Goal: Task Accomplishment & Management: Manage account settings

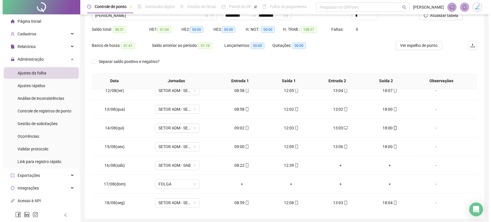
scroll to position [40, 0]
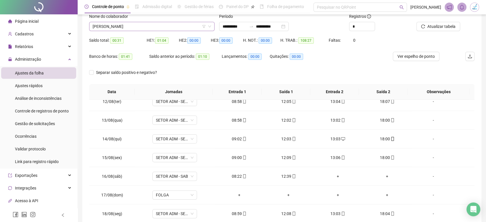
click at [153, 27] on span "[PERSON_NAME]" at bounding box center [152, 26] width 119 height 9
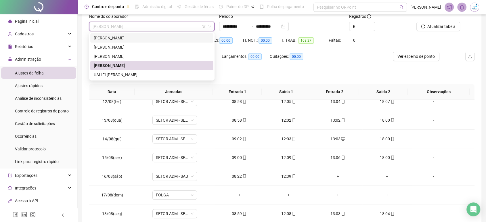
click at [147, 41] on div "[PERSON_NAME]" at bounding box center [152, 38] width 116 height 6
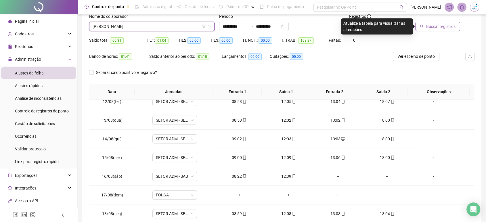
click at [457, 26] on button "Buscar registros" at bounding box center [438, 26] width 45 height 9
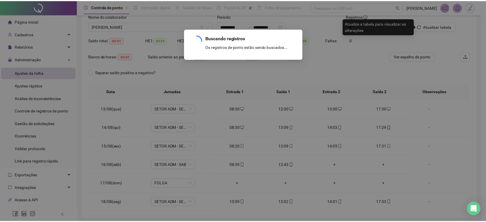
scroll to position [0, 0]
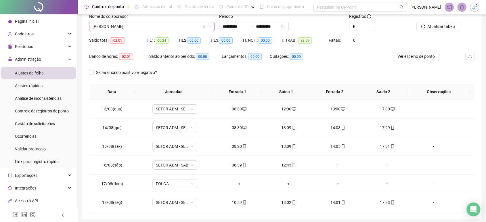
click at [155, 26] on span "[PERSON_NAME]" at bounding box center [152, 26] width 119 height 9
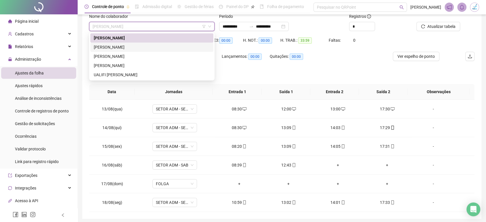
click at [147, 47] on div "[PERSON_NAME]" at bounding box center [152, 47] width 116 height 6
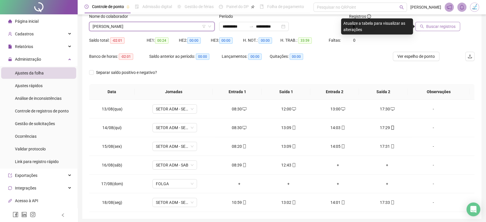
click at [448, 26] on span "Buscar registros" at bounding box center [441, 26] width 29 height 6
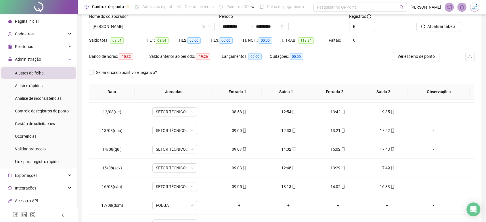
scroll to position [213, 0]
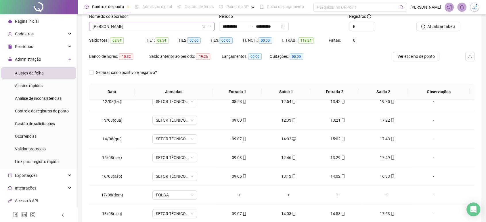
click at [168, 29] on span "[PERSON_NAME]" at bounding box center [152, 26] width 119 height 9
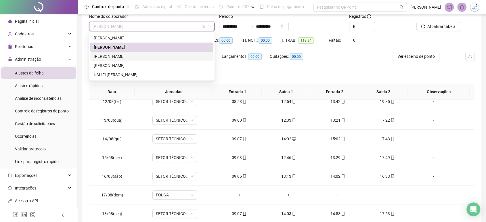
click at [165, 54] on div "[PERSON_NAME]" at bounding box center [152, 56] width 116 height 6
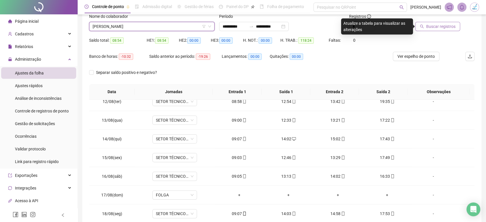
click at [435, 27] on span "Buscar registros" at bounding box center [441, 26] width 29 height 6
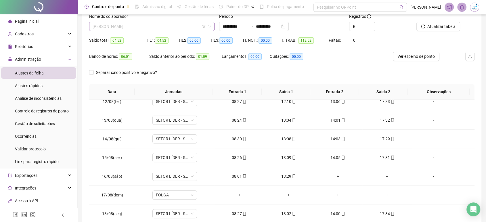
click at [152, 28] on span "[PERSON_NAME]" at bounding box center [152, 26] width 119 height 9
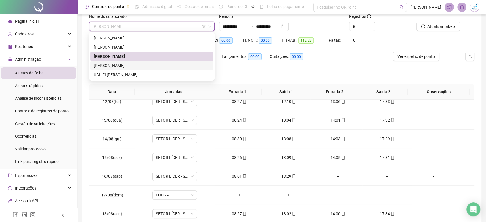
click at [151, 64] on div "[PERSON_NAME]" at bounding box center [152, 65] width 116 height 6
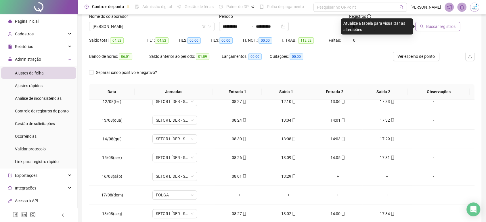
click at [454, 28] on span "Buscar registros" at bounding box center [441, 26] width 29 height 6
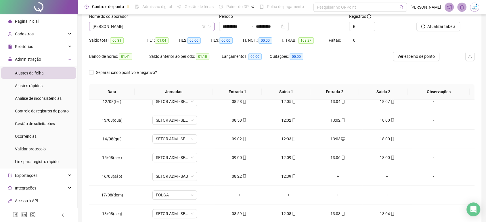
click at [144, 27] on span "[PERSON_NAME]" at bounding box center [152, 26] width 119 height 9
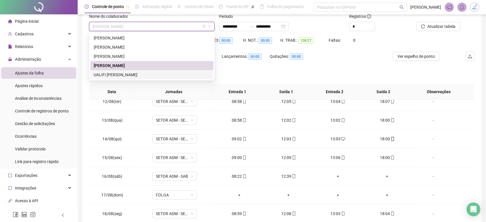
click at [144, 72] on div "UALIFI [PERSON_NAME]" at bounding box center [152, 75] width 116 height 6
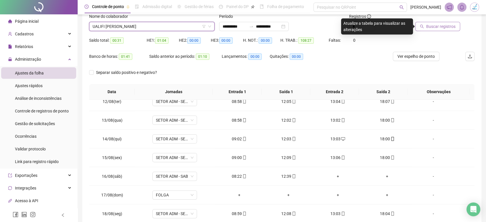
click at [441, 24] on span "Buscar registros" at bounding box center [441, 26] width 29 height 6
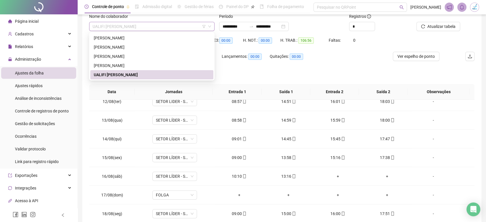
click at [150, 28] on span "UALIFI [PERSON_NAME]" at bounding box center [152, 26] width 119 height 9
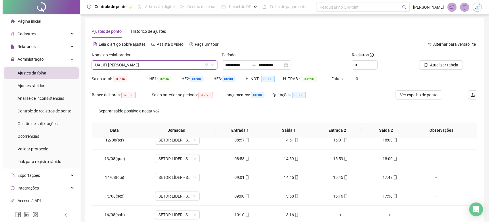
scroll to position [0, 0]
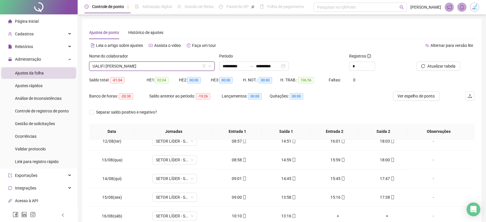
click at [477, 9] on img at bounding box center [475, 7] width 9 height 9
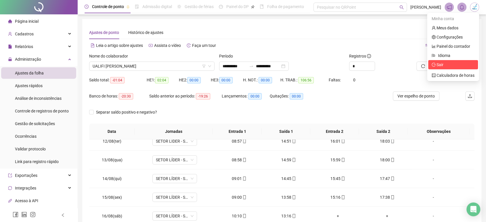
click at [440, 69] on li "Sair" at bounding box center [454, 64] width 50 height 9
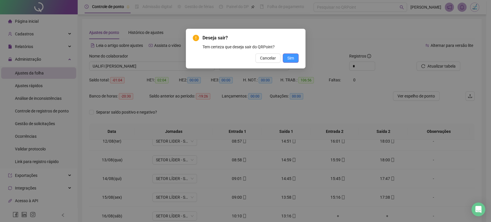
click at [292, 61] on span "Sim" at bounding box center [291, 58] width 7 height 6
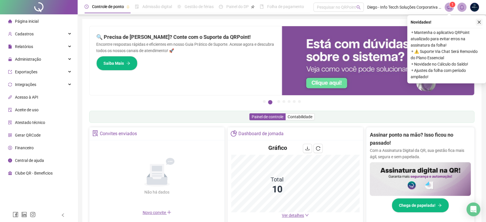
click at [481, 23] on icon "close" at bounding box center [480, 22] width 4 height 4
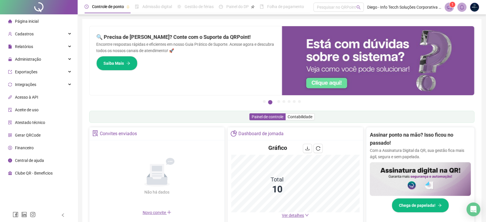
click at [450, 9] on icon "notification" at bounding box center [449, 7] width 5 height 5
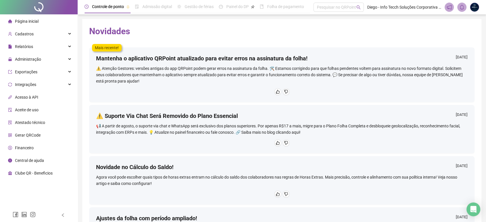
drag, startPoint x: 28, startPoint y: 20, endPoint x: 76, endPoint y: 22, distance: 48.2
click at [28, 20] on span "Página inicial" at bounding box center [27, 21] width 24 height 5
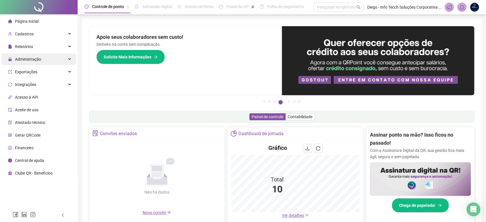
click at [28, 60] on span "Administração" at bounding box center [28, 59] width 26 height 5
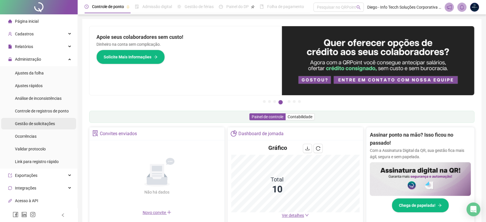
click at [39, 124] on span "Gestão de solicitações" at bounding box center [35, 123] width 40 height 5
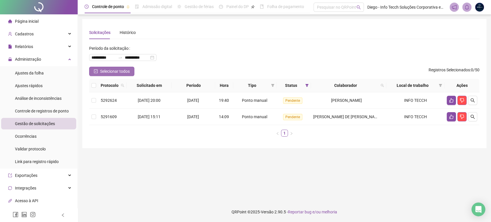
click at [95, 72] on icon "check-square" at bounding box center [96, 71] width 2 height 1
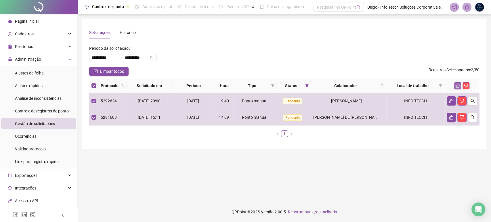
click at [458, 86] on icon "like" at bounding box center [458, 86] width 4 height 4
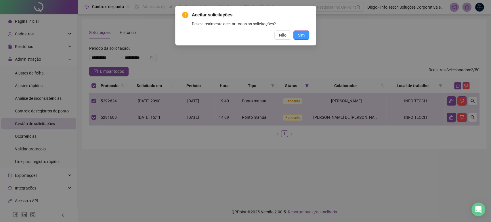
click at [303, 36] on span "Sim" at bounding box center [301, 35] width 7 height 6
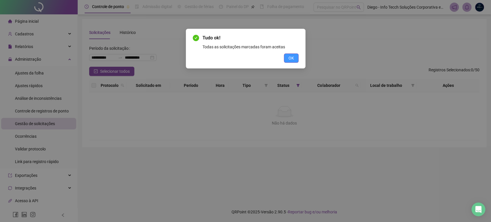
click at [293, 57] on span "OK" at bounding box center [291, 58] width 5 height 6
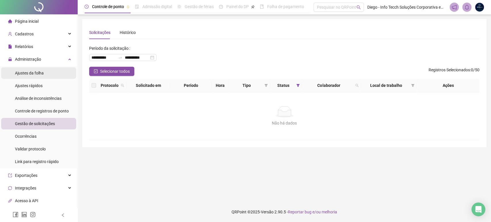
click at [41, 75] on span "Ajustes da folha" at bounding box center [29, 73] width 29 height 5
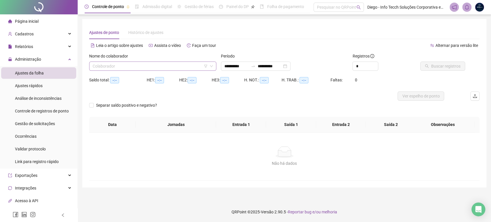
click at [148, 66] on input "search" at bounding box center [150, 66] width 115 height 9
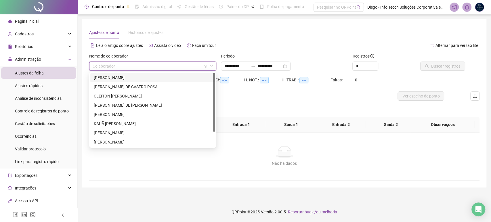
click at [142, 79] on div "ANDRESA CAMPANHA DA SILVA" at bounding box center [153, 78] width 118 height 6
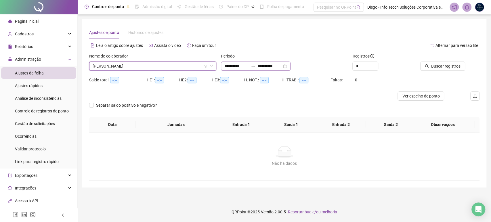
click at [291, 65] on div "**********" at bounding box center [256, 66] width 70 height 9
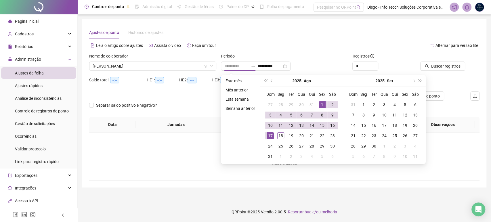
click at [323, 105] on div "1" at bounding box center [322, 104] width 7 height 7
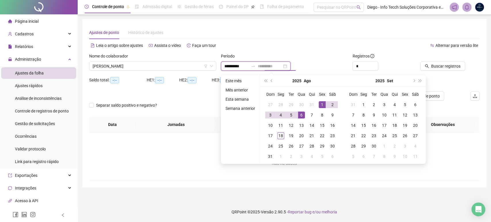
type input "**********"
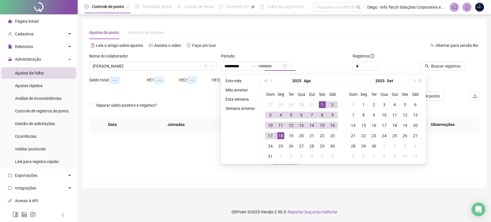
click at [283, 135] on div "18" at bounding box center [280, 135] width 7 height 7
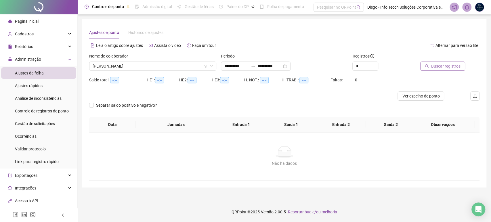
click at [441, 67] on span "Buscar registros" at bounding box center [445, 66] width 29 height 6
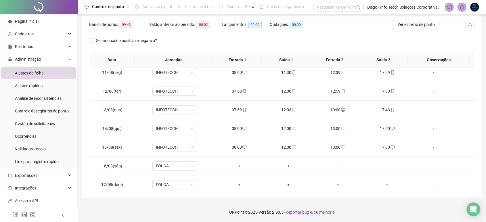
scroll to position [213, 0]
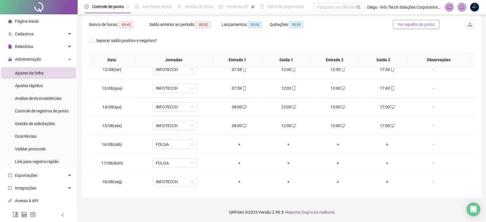
click at [415, 27] on span "Ver espelho de ponto" at bounding box center [416, 24] width 37 height 6
click at [237, 180] on div "+" at bounding box center [239, 182] width 40 height 6
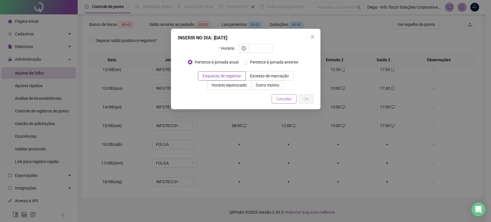
click at [282, 97] on span "Cancelar" at bounding box center [284, 99] width 16 height 6
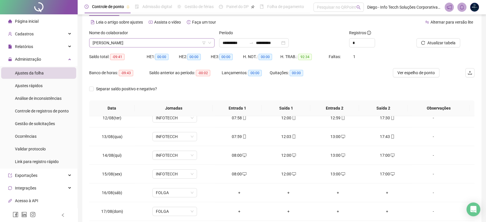
scroll to position [8, 0]
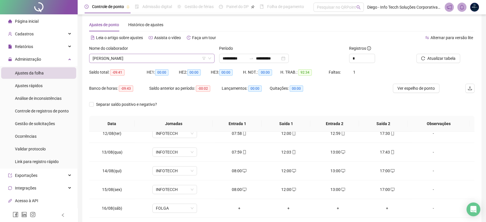
click at [140, 58] on span "ANDRESA CAMPANHA DA SILVA" at bounding box center [152, 58] width 119 height 9
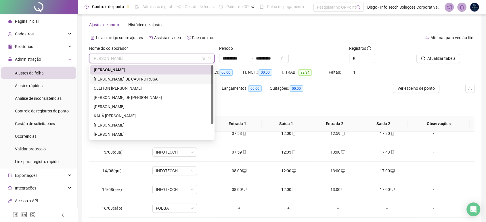
click at [135, 77] on div "ANDRÉ SANCHES DE CASTRO ROSA" at bounding box center [152, 79] width 116 height 6
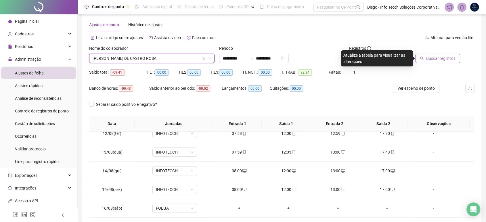
click at [438, 57] on span "Buscar registros" at bounding box center [441, 58] width 29 height 6
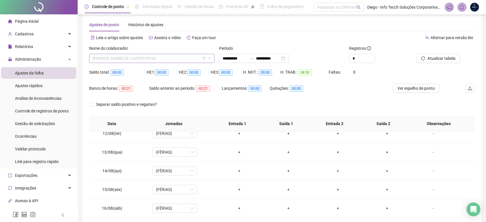
click at [145, 54] on span "ANDRÉ SANCHES DE CASTRO ROSA" at bounding box center [152, 58] width 119 height 9
click at [147, 58] on span "ANDRÉ SANCHES DE CASTRO ROSA" at bounding box center [152, 58] width 119 height 9
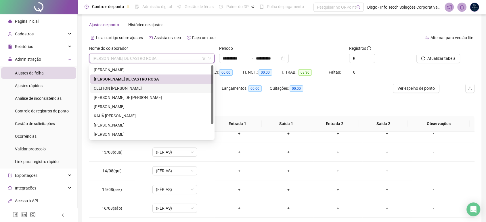
click at [139, 88] on div "CLEITON ALBERTO DOS SANTOS" at bounding box center [152, 88] width 116 height 6
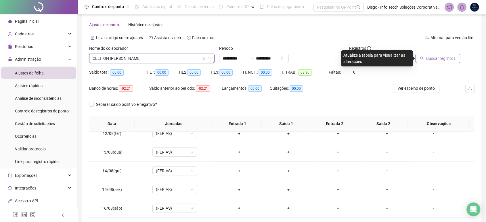
click at [443, 62] on button "Buscar registros" at bounding box center [438, 58] width 45 height 9
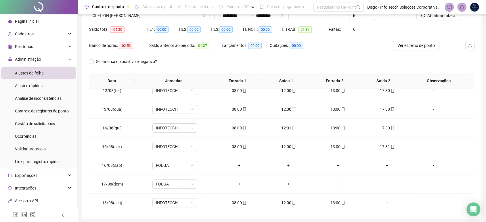
scroll to position [40, 0]
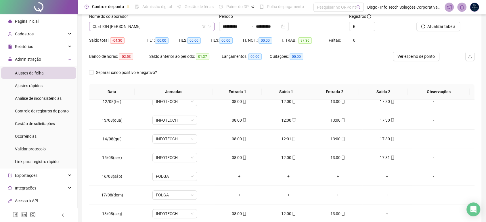
click at [153, 28] on span "CLEITON ALBERTO DOS SANTOS" at bounding box center [152, 26] width 119 height 9
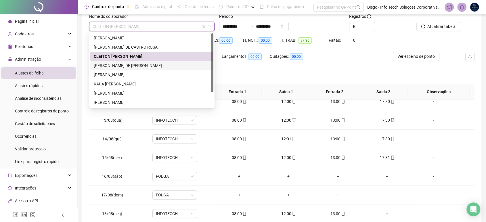
click at [142, 65] on div "ERICK PORTELLA DE BIASO" at bounding box center [152, 65] width 116 height 6
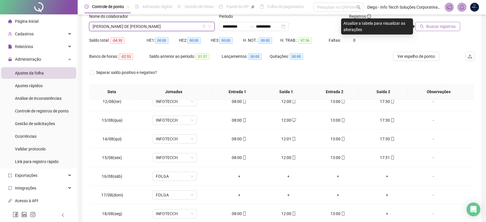
click at [439, 29] on span "Buscar registros" at bounding box center [441, 26] width 29 height 6
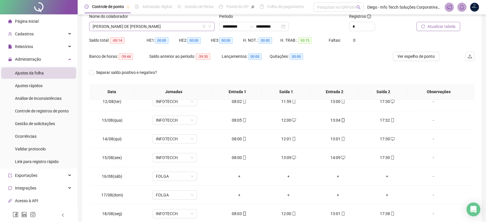
click at [152, 25] on span "ERICK PORTELLA DE BIASO" at bounding box center [152, 26] width 119 height 9
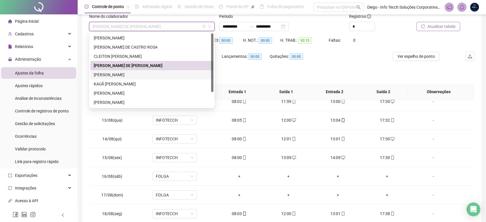
click at [146, 74] on div "JOHNE SILVA DAMASCENA" at bounding box center [152, 75] width 116 height 6
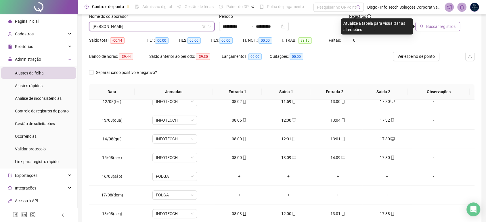
click at [443, 30] on button "Buscar registros" at bounding box center [438, 26] width 45 height 9
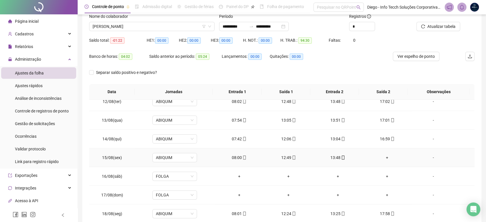
click at [384, 157] on div "+" at bounding box center [387, 158] width 40 height 6
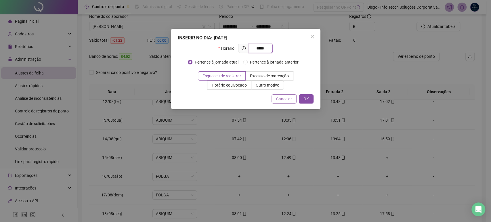
type input "*****"
click at [281, 99] on span "Cancelar" at bounding box center [284, 99] width 16 height 6
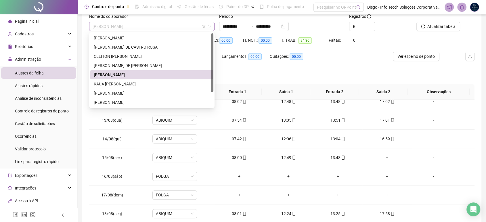
click at [148, 29] on span "JOHNE SILVA DAMASCENA" at bounding box center [152, 26] width 119 height 9
click at [137, 86] on div "KAUÃ BERATO PEREIRA RIOS" at bounding box center [152, 84] width 116 height 6
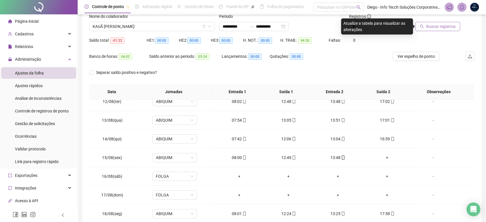
click at [445, 23] on button "Buscar registros" at bounding box center [438, 26] width 45 height 9
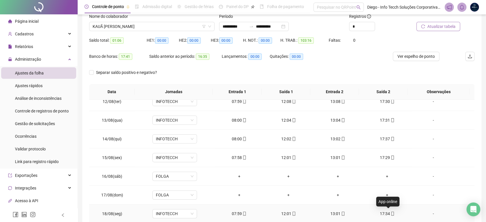
click at [391, 214] on icon "mobile" at bounding box center [393, 214] width 4 height 4
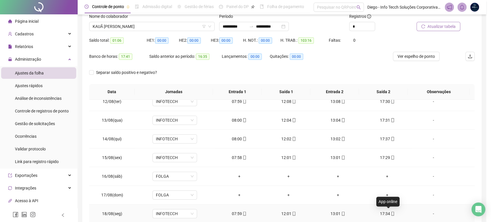
type input "**********"
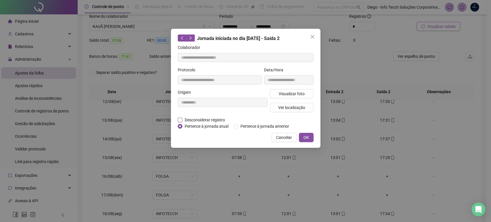
click at [206, 121] on span "Desconsiderar registro" at bounding box center [204, 120] width 45 height 6
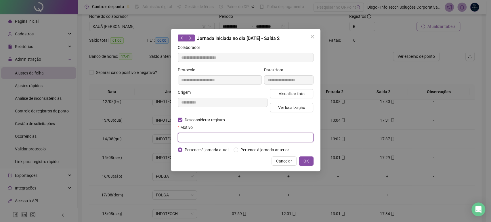
click at [212, 140] on input "text" at bounding box center [246, 137] width 136 height 9
type input "*"
click at [301, 159] on button "OK" at bounding box center [306, 161] width 15 height 9
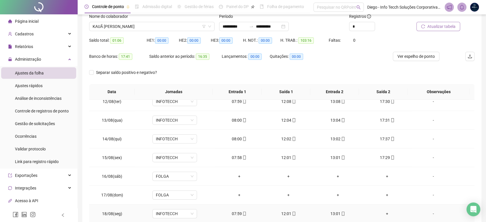
click at [385, 214] on div "+" at bounding box center [387, 214] width 40 height 6
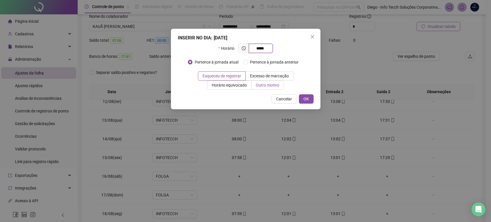
type input "*****"
click at [269, 89] on label "Outro motivo" at bounding box center [268, 85] width 33 height 9
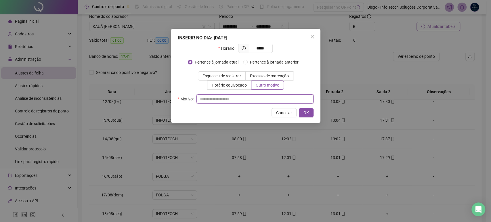
click at [227, 100] on input "text" at bounding box center [255, 98] width 117 height 9
drag, startPoint x: 239, startPoint y: 99, endPoint x: 161, endPoint y: 99, distance: 78.0
click at [161, 99] on div "**********" at bounding box center [245, 111] width 491 height 222
click at [201, 100] on input "**********" at bounding box center [255, 98] width 117 height 9
drag, startPoint x: 238, startPoint y: 99, endPoint x: 164, endPoint y: 102, distance: 74.0
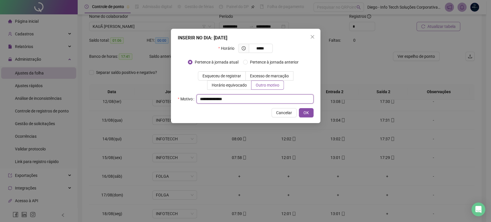
click at [164, 102] on div "**********" at bounding box center [245, 111] width 491 height 222
type input "**********"
click at [307, 115] on span "OK" at bounding box center [306, 113] width 5 height 6
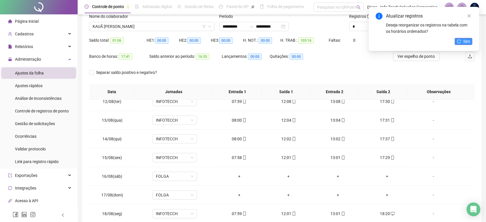
click at [461, 43] on icon "reload" at bounding box center [459, 41] width 4 height 4
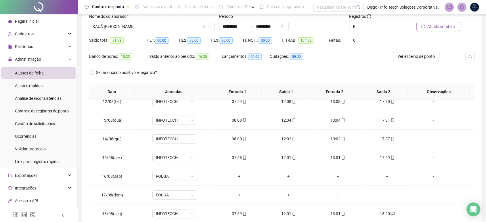
click at [446, 25] on span "Atualizar tabela" at bounding box center [442, 26] width 28 height 6
click at [151, 28] on span "KAUÃ BERATO PEREIRA RIOS" at bounding box center [152, 26] width 119 height 9
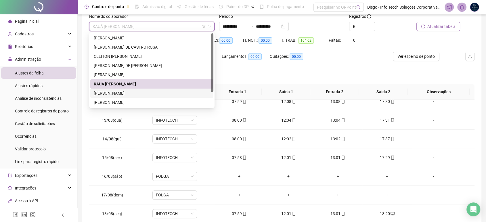
click at [136, 91] on div "LEONILDO LEANDRO SILVA NETO" at bounding box center [152, 93] width 116 height 6
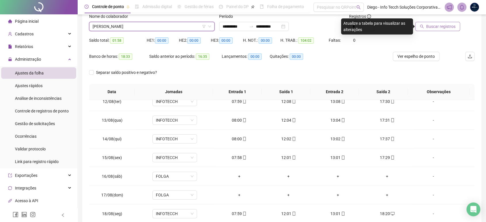
click at [440, 28] on span "Buscar registros" at bounding box center [441, 26] width 29 height 6
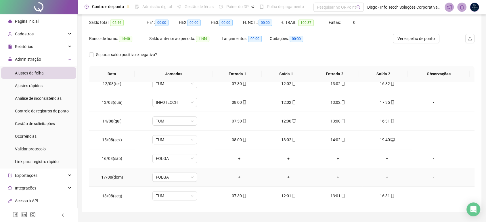
scroll to position [72, 0]
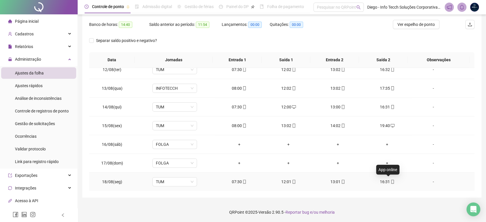
click at [390, 182] on span "mobile" at bounding box center [392, 182] width 5 height 4
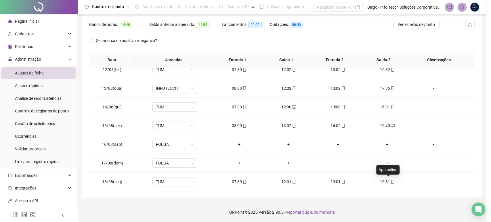
type input "**********"
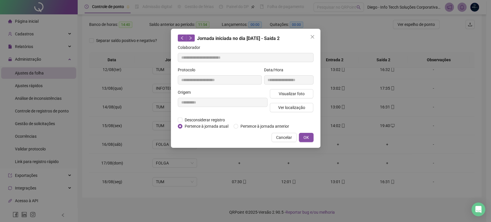
click at [199, 123] on span "Pertence à jornada atual" at bounding box center [206, 126] width 48 height 6
click at [203, 119] on span "Desconsiderar registro" at bounding box center [204, 120] width 45 height 6
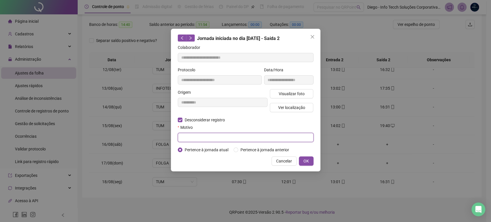
click at [203, 137] on input "text" at bounding box center [246, 137] width 136 height 9
type input "*"
click at [308, 160] on span "OK" at bounding box center [306, 161] width 5 height 6
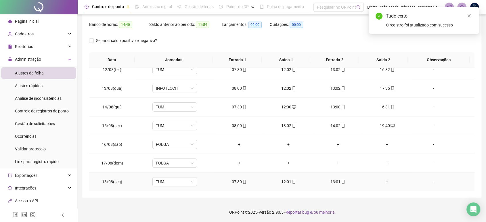
click at [383, 181] on div "+" at bounding box center [387, 182] width 40 height 6
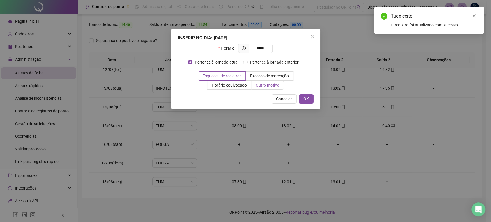
type input "*****"
click at [267, 86] on span "Outro motivo" at bounding box center [268, 85] width 24 height 5
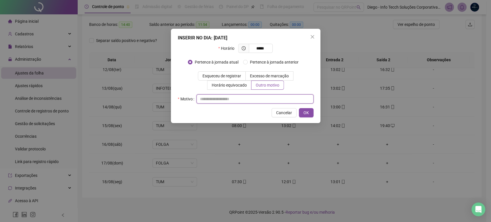
click at [254, 101] on input "text" at bounding box center [255, 98] width 117 height 9
paste input "**********"
type input "**********"
click at [307, 111] on span "OK" at bounding box center [306, 113] width 5 height 6
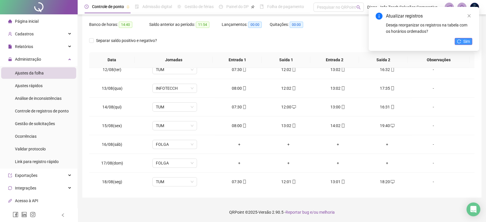
click at [469, 43] on span "Sim" at bounding box center [467, 41] width 7 height 6
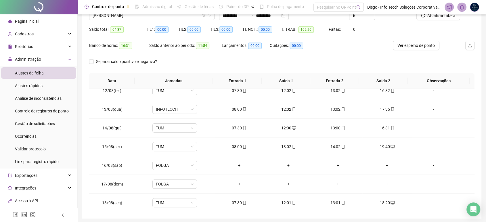
scroll to position [40, 0]
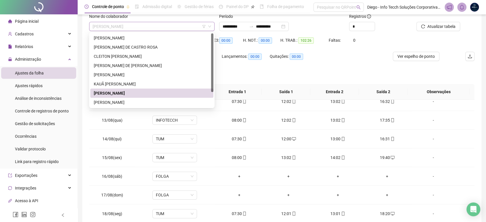
click at [145, 27] on span "LEONILDO LEANDRO SILVA NETO" at bounding box center [152, 26] width 119 height 9
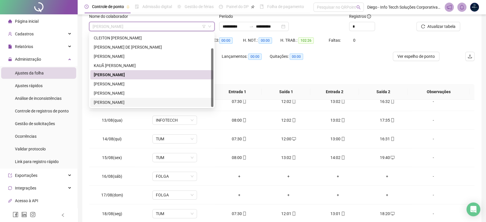
click at [140, 103] on div "THIAGO HENRIQUE DE SOUZA LUCIO" at bounding box center [152, 102] width 116 height 6
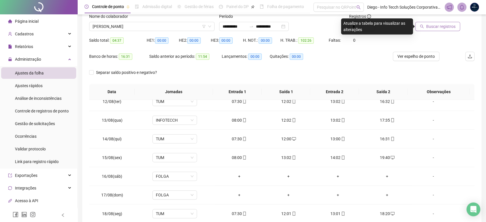
click at [437, 29] on span "Buscar registros" at bounding box center [441, 26] width 29 height 6
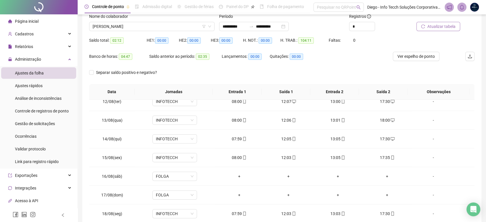
click at [440, 29] on span "Atualizar tabela" at bounding box center [442, 26] width 28 height 6
click at [163, 28] on span "THIAGO HENRIQUE DE SOUZA LUCIO" at bounding box center [152, 26] width 119 height 9
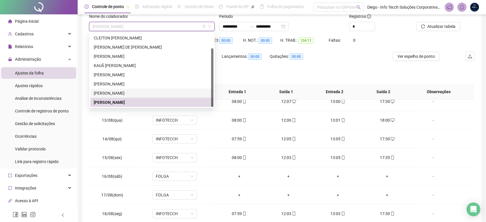
click at [158, 93] on div "SÉRGIO SOUZA DA SILVA" at bounding box center [152, 93] width 116 height 6
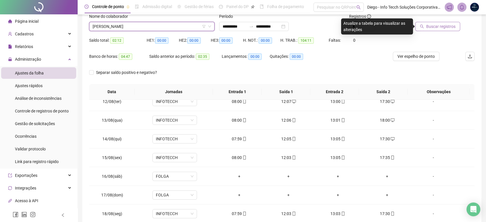
click at [452, 26] on span "Buscar registros" at bounding box center [441, 26] width 29 height 6
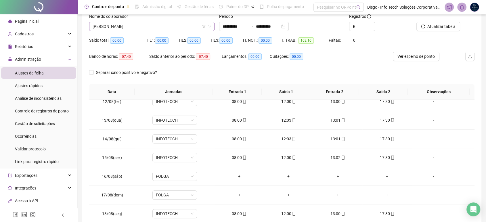
click at [151, 26] on span "SÉRGIO SOUZA DA SILVA" at bounding box center [152, 26] width 119 height 9
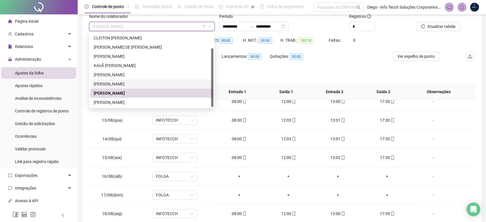
click at [148, 85] on div "MATHEUS VICENTE ANDRADE SILVA" at bounding box center [152, 84] width 116 height 6
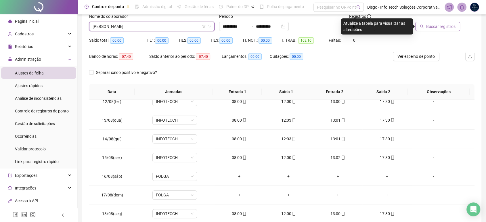
click at [450, 25] on span "Buscar registros" at bounding box center [441, 26] width 29 height 6
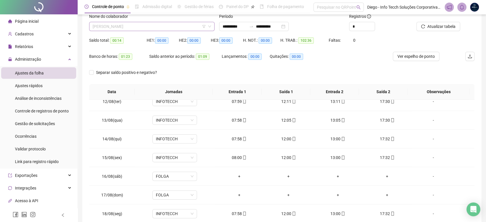
click at [170, 27] on span "MATHEUS VICENTE ANDRADE SILVA" at bounding box center [152, 26] width 119 height 9
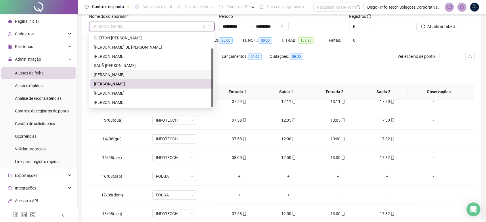
click at [145, 73] on div "LEONILDO LEANDRO SILVA NETO" at bounding box center [152, 75] width 116 height 6
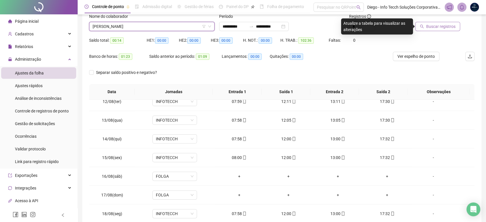
click at [444, 27] on span "Buscar registros" at bounding box center [441, 26] width 29 height 6
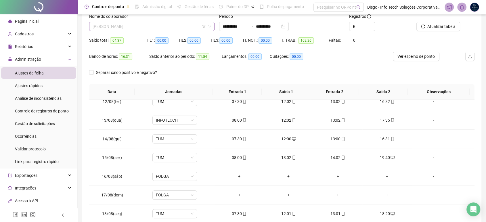
click at [163, 27] on span "LEONILDO LEANDRO SILVA NETO" at bounding box center [152, 26] width 119 height 9
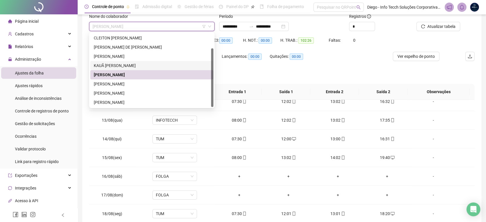
click at [147, 63] on div "KAUÃ BERATO PEREIRA RIOS" at bounding box center [152, 65] width 116 height 6
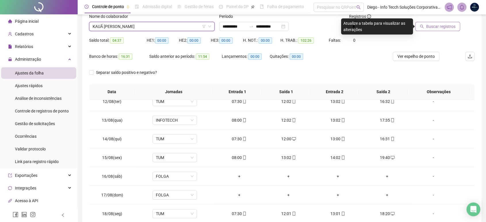
click at [438, 25] on span "Buscar registros" at bounding box center [441, 26] width 29 height 6
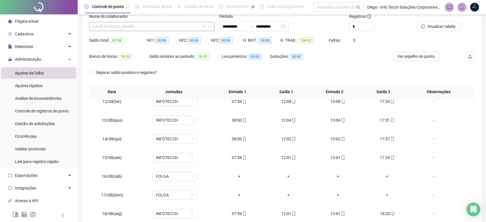
click at [153, 28] on span "KAUÃ BERATO PEREIRA RIOS" at bounding box center [152, 26] width 119 height 9
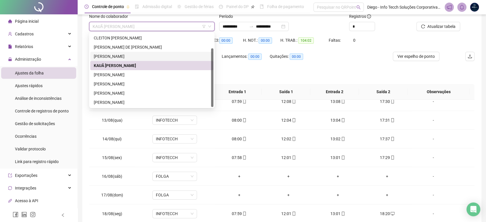
click at [141, 54] on div "JOHNE SILVA DAMASCENA" at bounding box center [152, 56] width 116 height 6
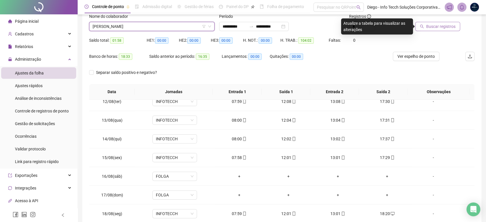
click at [438, 25] on span "Buscar registros" at bounding box center [441, 26] width 29 height 6
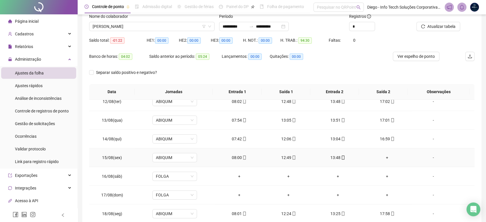
click at [385, 156] on div "+" at bounding box center [387, 158] width 40 height 6
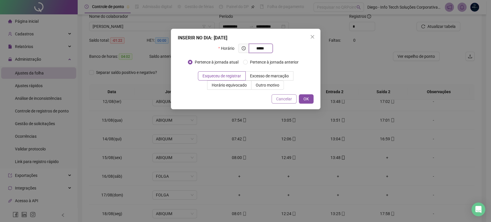
type input "*****"
click at [284, 98] on span "Cancelar" at bounding box center [284, 99] width 16 height 6
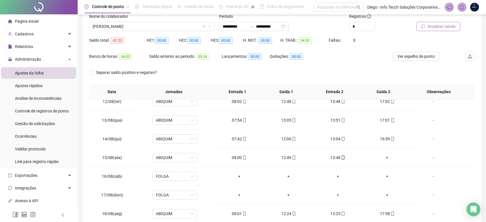
click at [449, 24] on span "Atualizar tabela" at bounding box center [442, 26] width 28 height 6
click at [125, 26] on span "JOHNE SILVA DAMASCENA" at bounding box center [152, 26] width 119 height 9
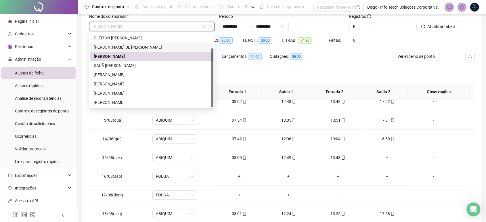
click at [135, 46] on div "ERICK PORTELLA DE BIASO" at bounding box center [152, 47] width 116 height 6
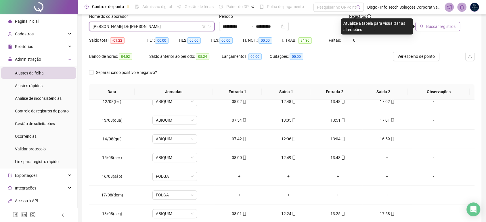
click at [448, 30] on button "Buscar registros" at bounding box center [438, 26] width 45 height 9
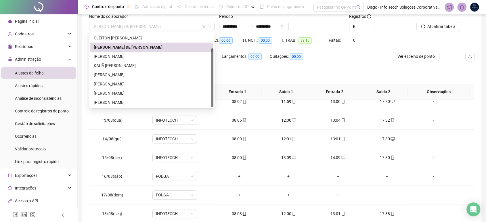
click at [138, 25] on span "ERICK PORTELLA DE BIASO" at bounding box center [152, 26] width 119 height 9
click at [138, 38] on div "CLEITON ALBERTO DOS SANTOS" at bounding box center [152, 38] width 116 height 6
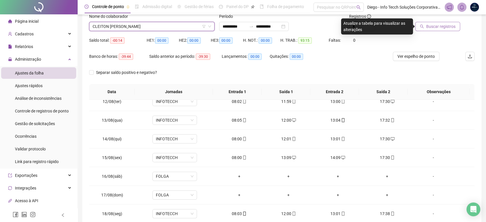
click at [443, 26] on span "Buscar registros" at bounding box center [441, 26] width 29 height 6
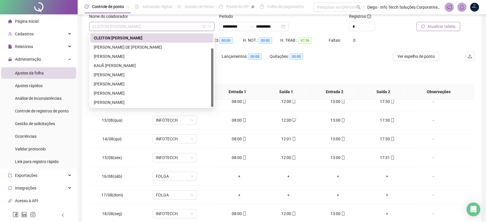
click at [143, 25] on span "CLEITON ALBERTO DOS SANTOS" at bounding box center [152, 26] width 119 height 9
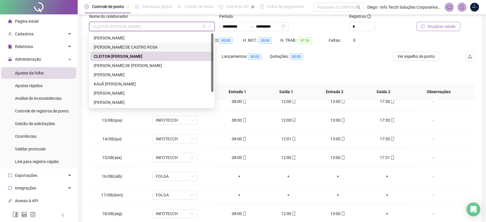
click at [145, 48] on div "ANDRÉ SANCHES DE CASTRO ROSA" at bounding box center [152, 47] width 116 height 6
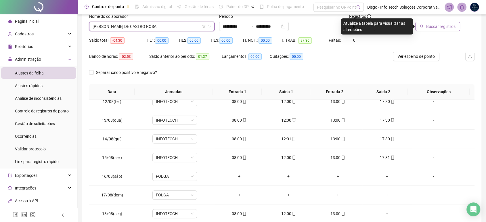
click at [151, 27] on span "ANDRÉ SANCHES DE CASTRO ROSA" at bounding box center [152, 26] width 119 height 9
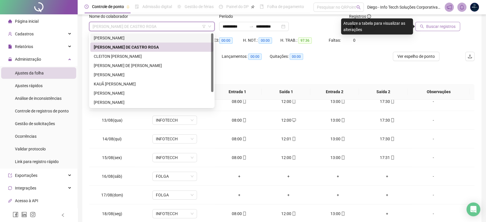
click at [129, 36] on div "ANDRESA CAMPANHA DA SILVA" at bounding box center [152, 38] width 116 height 6
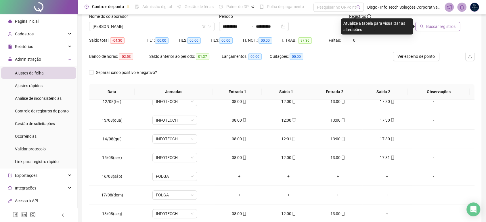
click at [448, 26] on span "Buscar registros" at bounding box center [441, 26] width 29 height 6
